Goal: Task Accomplishment & Management: Manage account settings

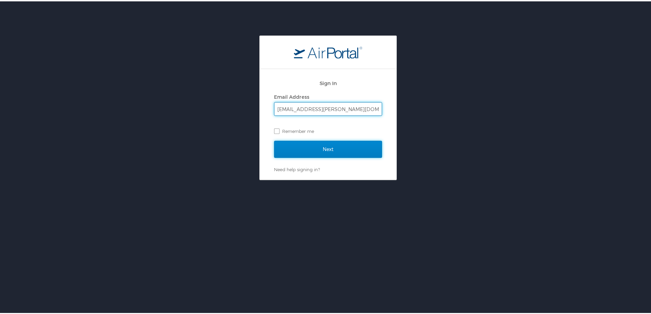
click at [327, 148] on input "Next" at bounding box center [328, 147] width 108 height 17
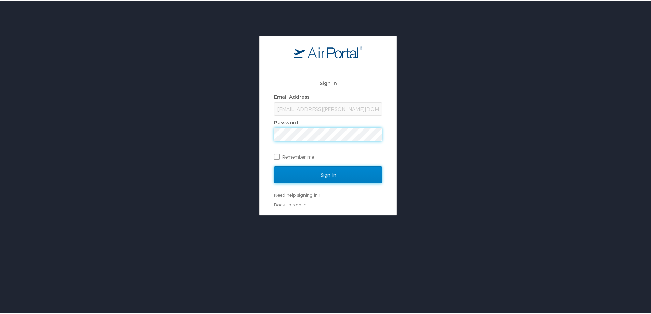
click at [325, 173] on input "Sign In" at bounding box center [328, 173] width 108 height 17
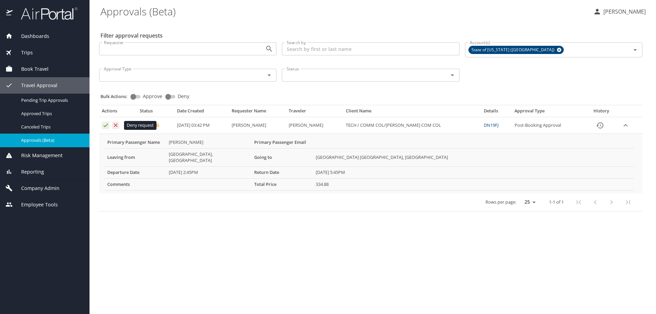
click at [117, 127] on icon "Approval table" at bounding box center [115, 125] width 6 height 6
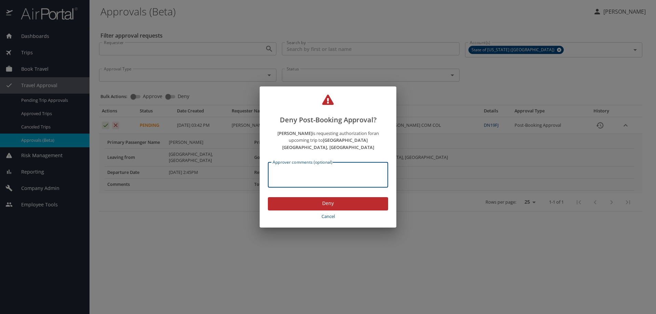
click at [320, 168] on textarea "Approver comments (optional)" at bounding box center [328, 174] width 111 height 13
type textarea "Pre approval has to be approve by all parties"
click at [333, 200] on span "Deny" at bounding box center [327, 203] width 109 height 9
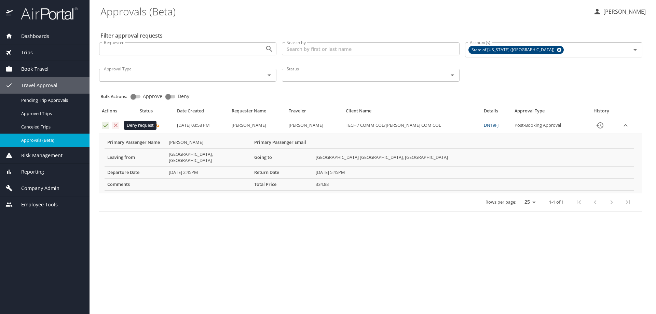
click at [114, 122] on icon "Approval table" at bounding box center [115, 125] width 6 height 6
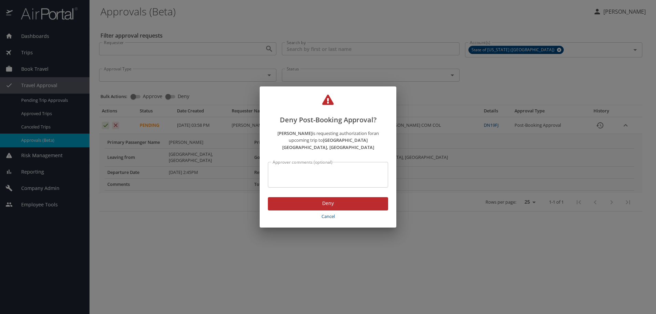
click at [319, 170] on textarea "Approver comments (optional)" at bounding box center [328, 174] width 111 height 13
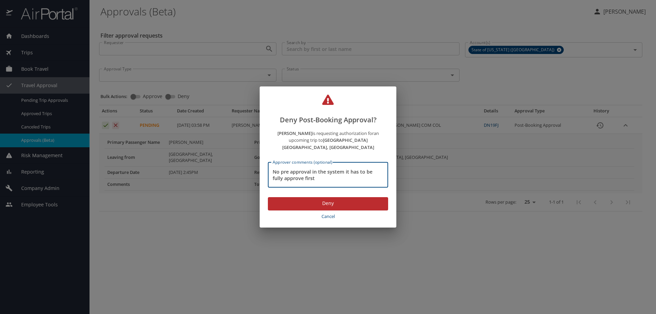
type textarea "No pre approval in the system it has to be fully approve first"
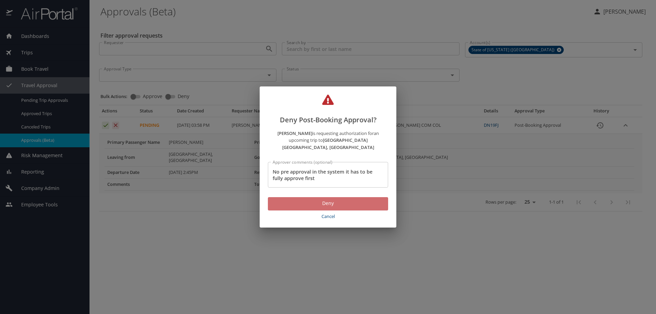
click at [321, 200] on span "Deny" at bounding box center [327, 203] width 109 height 9
